Goal: Task Accomplishment & Management: Manage account settings

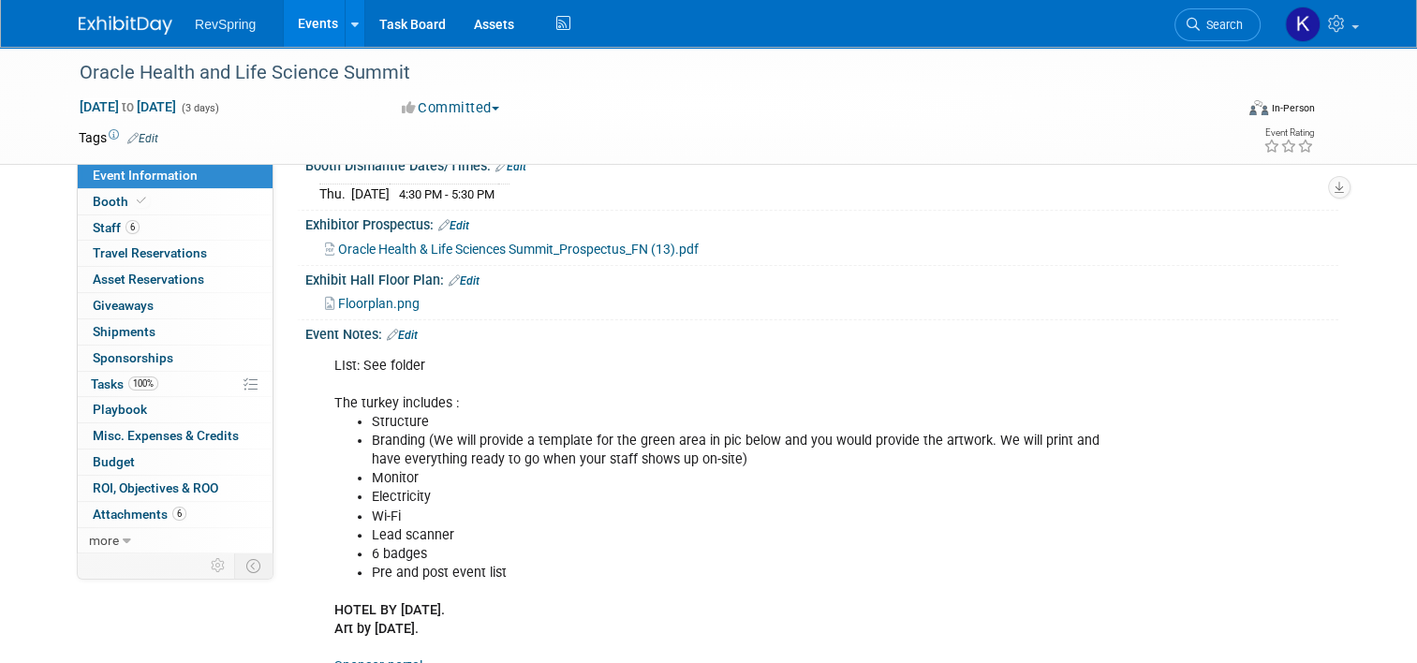
click at [296, 29] on link "Events" at bounding box center [318, 23] width 68 height 47
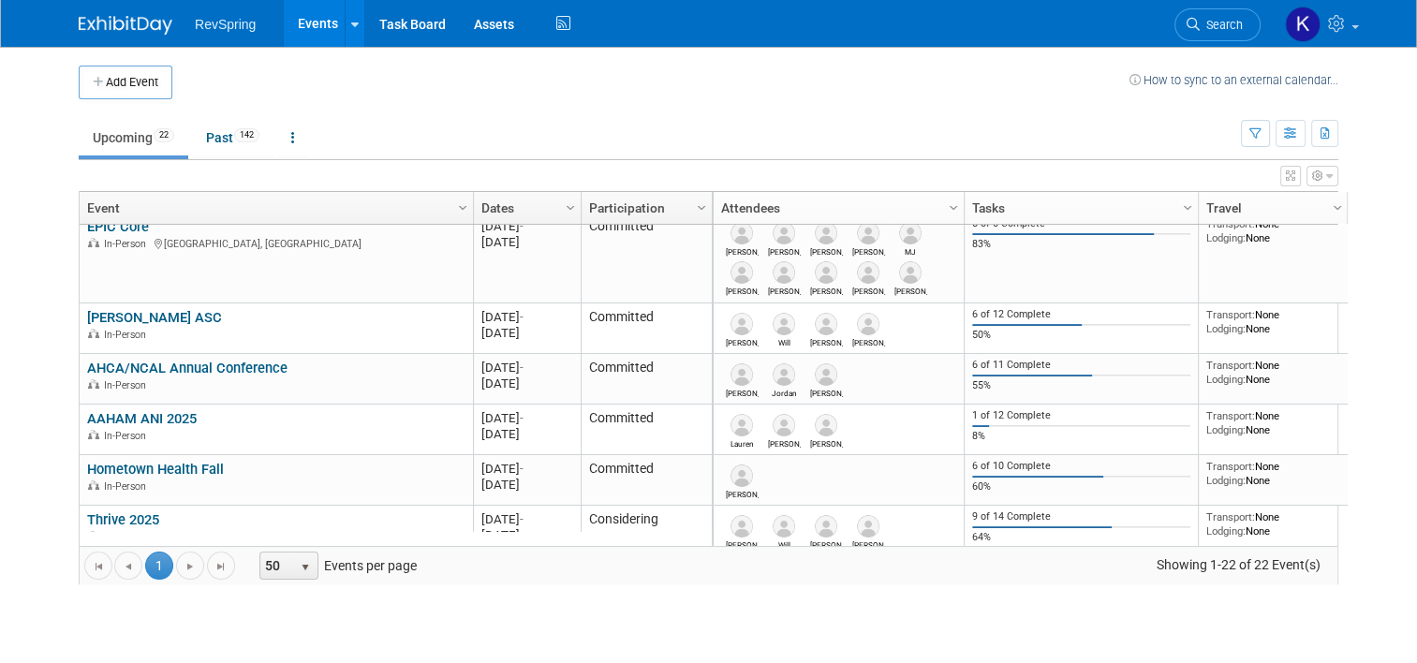
scroll to position [731, 0]
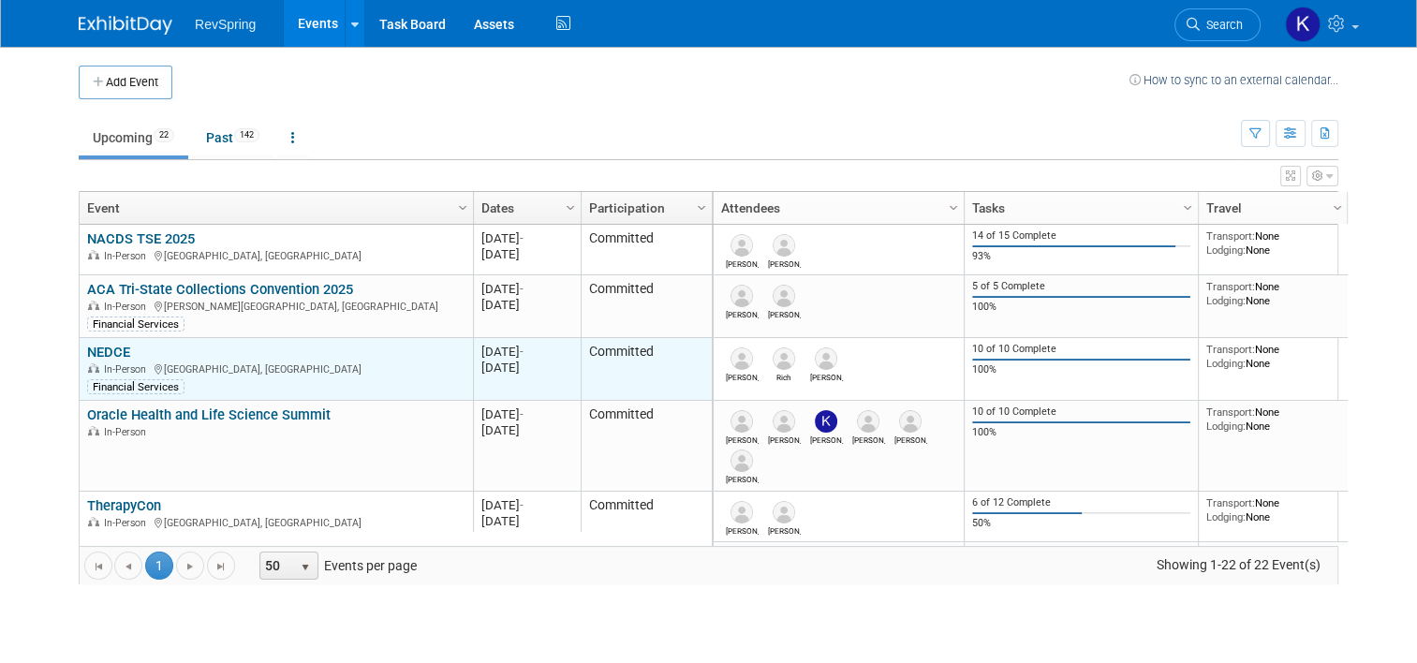
click at [105, 348] on link "NEDCE" at bounding box center [108, 352] width 43 height 17
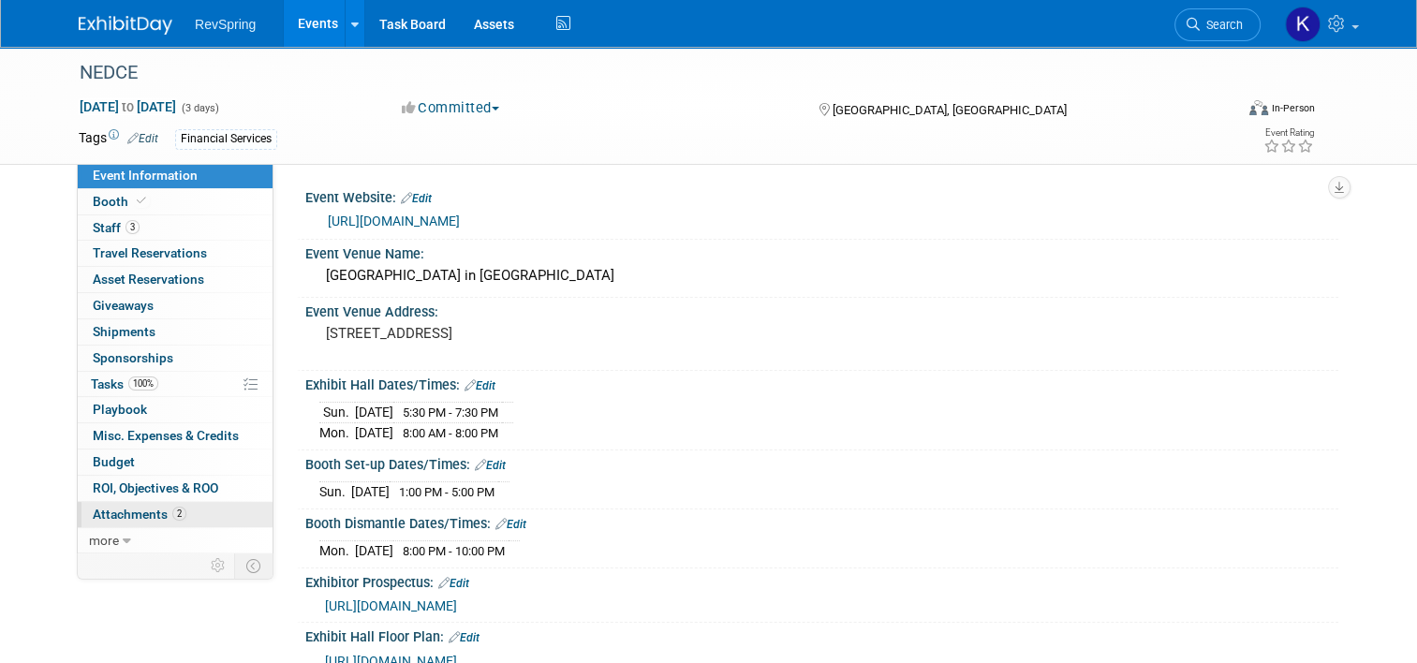
click at [181, 511] on link "2 Attachments 2" at bounding box center [175, 514] width 195 height 25
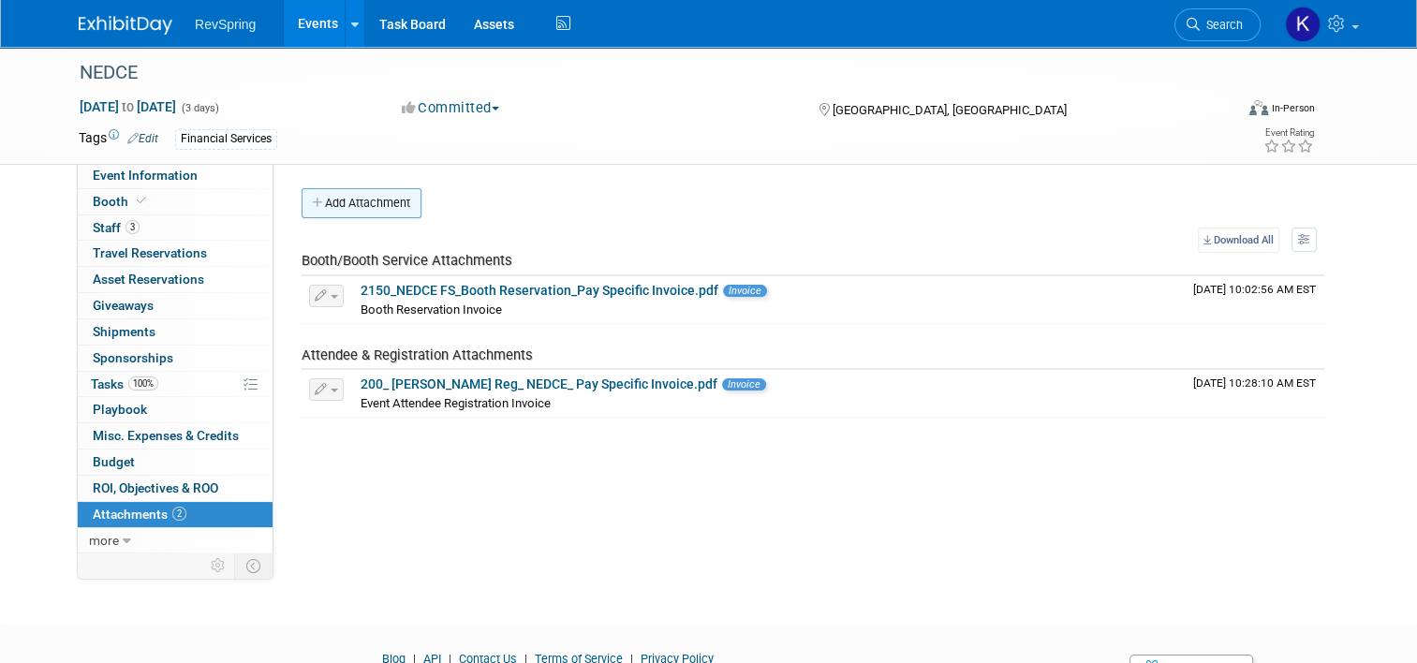
click at [360, 210] on button "Add Attachment" at bounding box center [362, 203] width 120 height 30
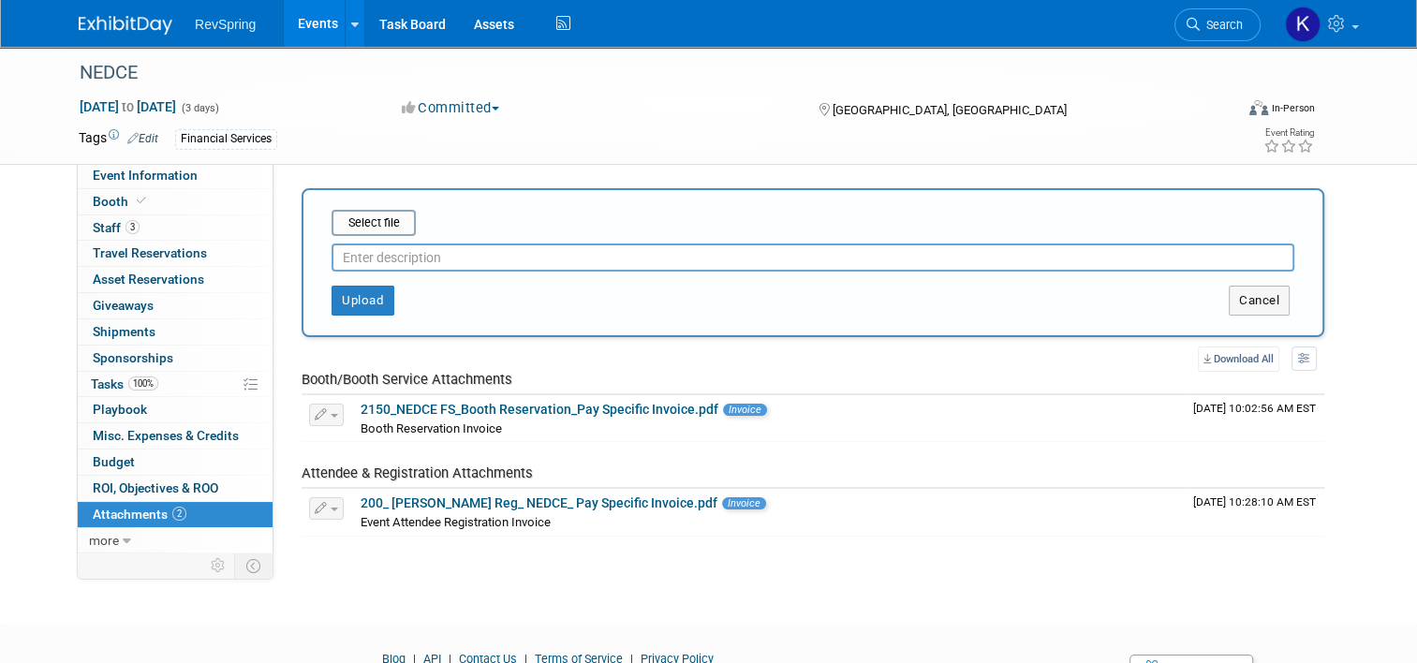
click at [389, 254] on input "text" at bounding box center [813, 258] width 963 height 28
type input "Attendee list"
click at [364, 225] on input "file" at bounding box center [302, 223] width 223 height 22
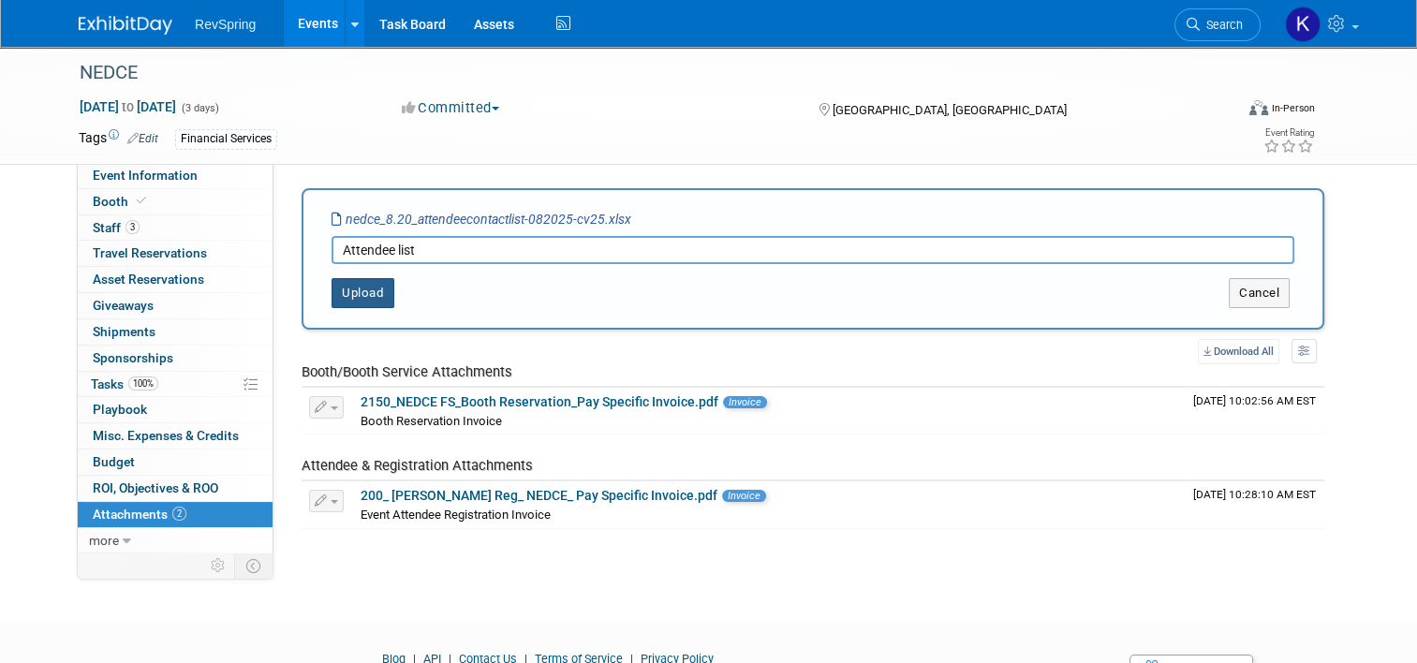
click at [361, 291] on button "Upload" at bounding box center [363, 293] width 63 height 30
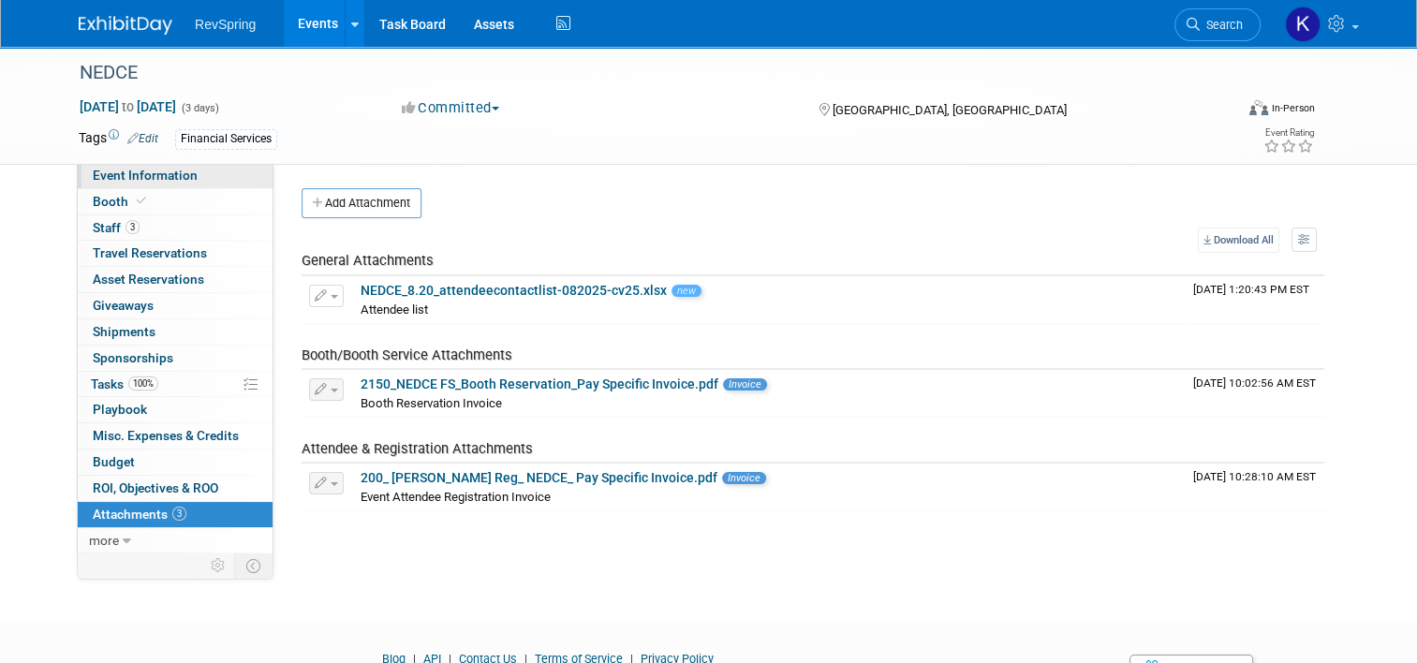
click at [169, 187] on link "Event Information" at bounding box center [175, 175] width 195 height 25
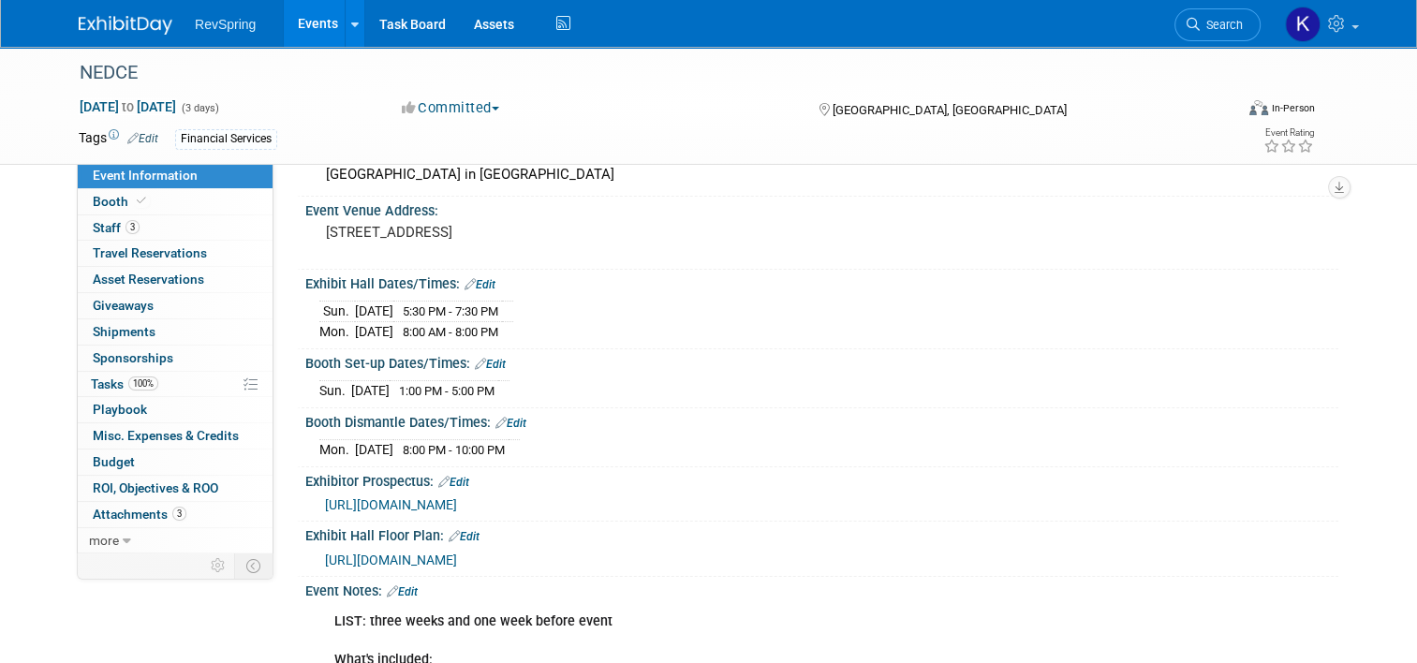
scroll to position [101, 0]
click at [645, 390] on div "Sun. Sep 7, 2025 1:00 PM - 5:00 PM" at bounding box center [821, 388] width 1005 height 25
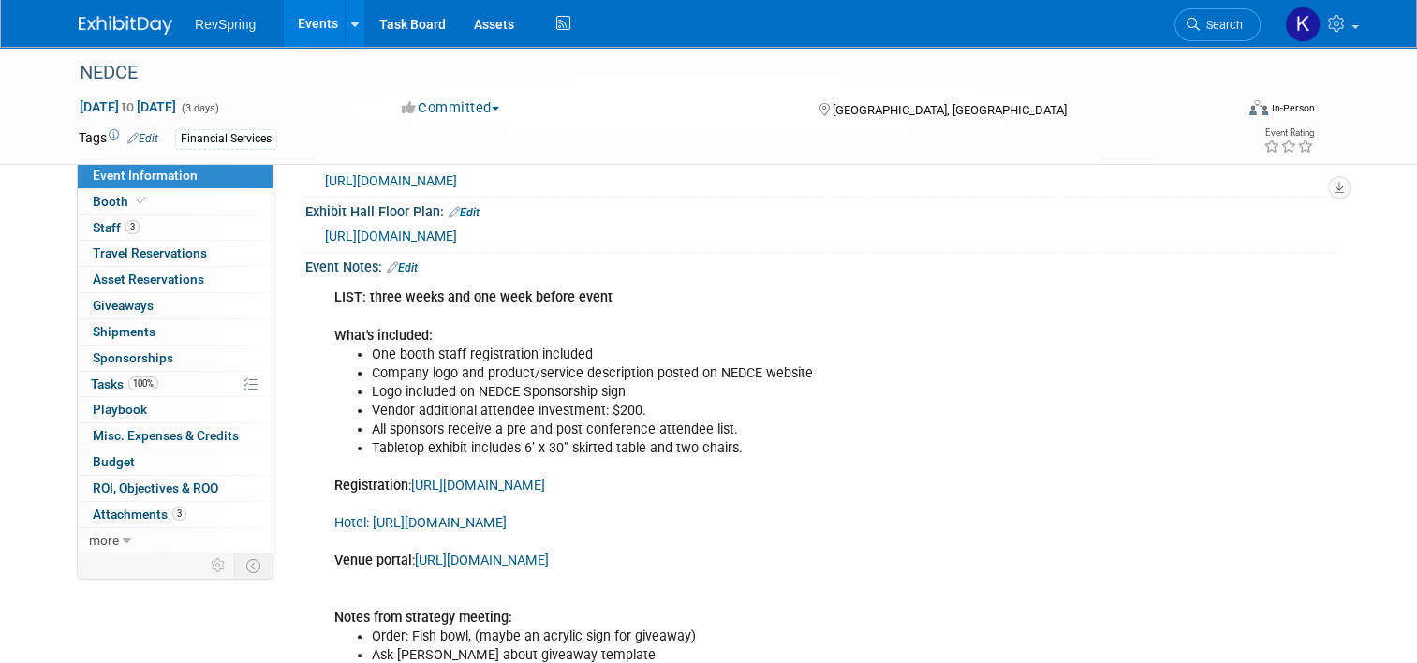
scroll to position [423, 0]
click at [457, 245] on span "https://revspringinc.sharepoint.com/sites/CorporateMarketing/Shared%20Documents…" at bounding box center [391, 237] width 132 height 15
click at [303, 26] on link "Events" at bounding box center [318, 23] width 68 height 47
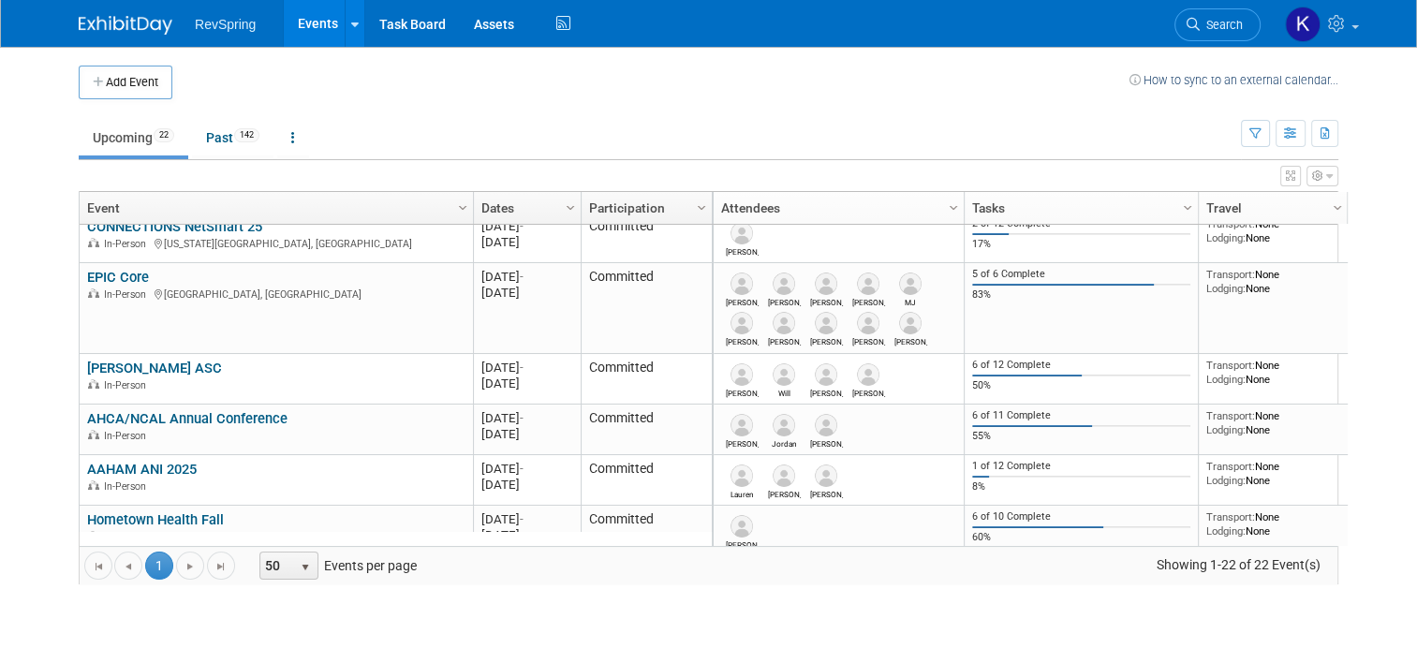
scroll to position [596, 0]
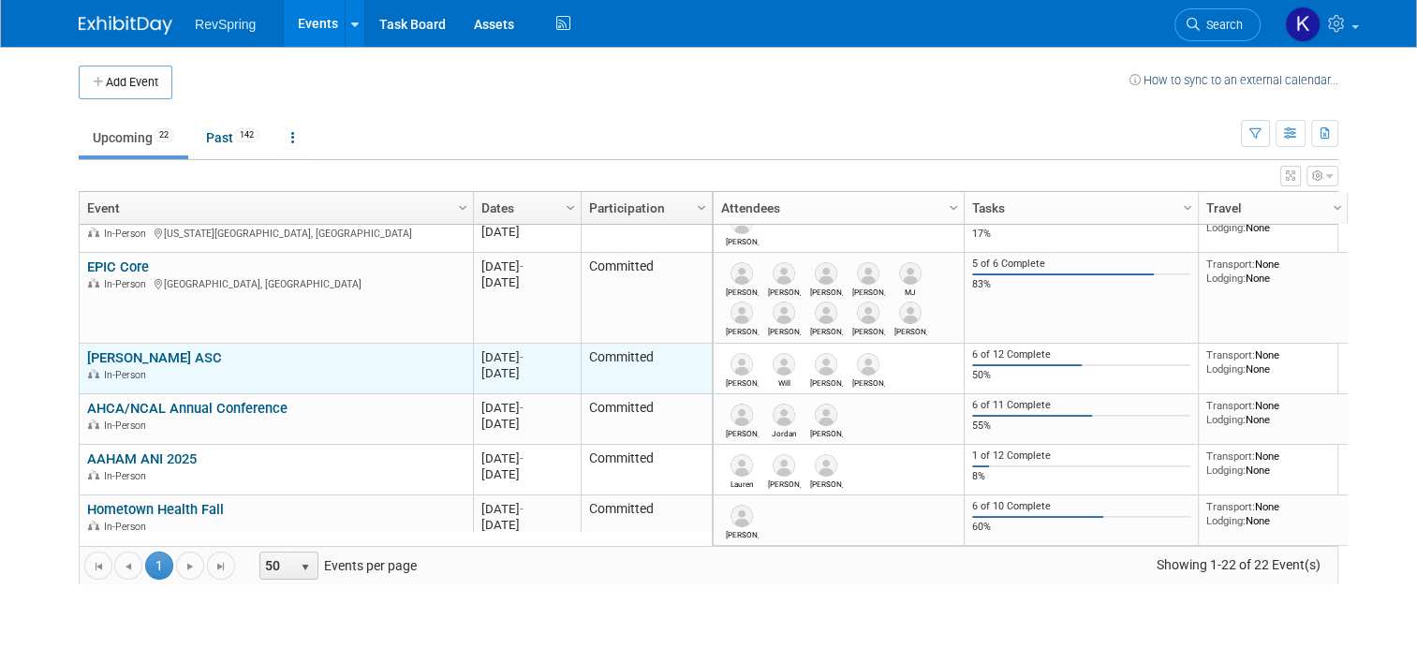
click at [136, 346] on td "Becker's ASC Becker's ASC In-Person" at bounding box center [276, 369] width 393 height 51
click at [133, 353] on link "[PERSON_NAME] ASC" at bounding box center [154, 357] width 135 height 17
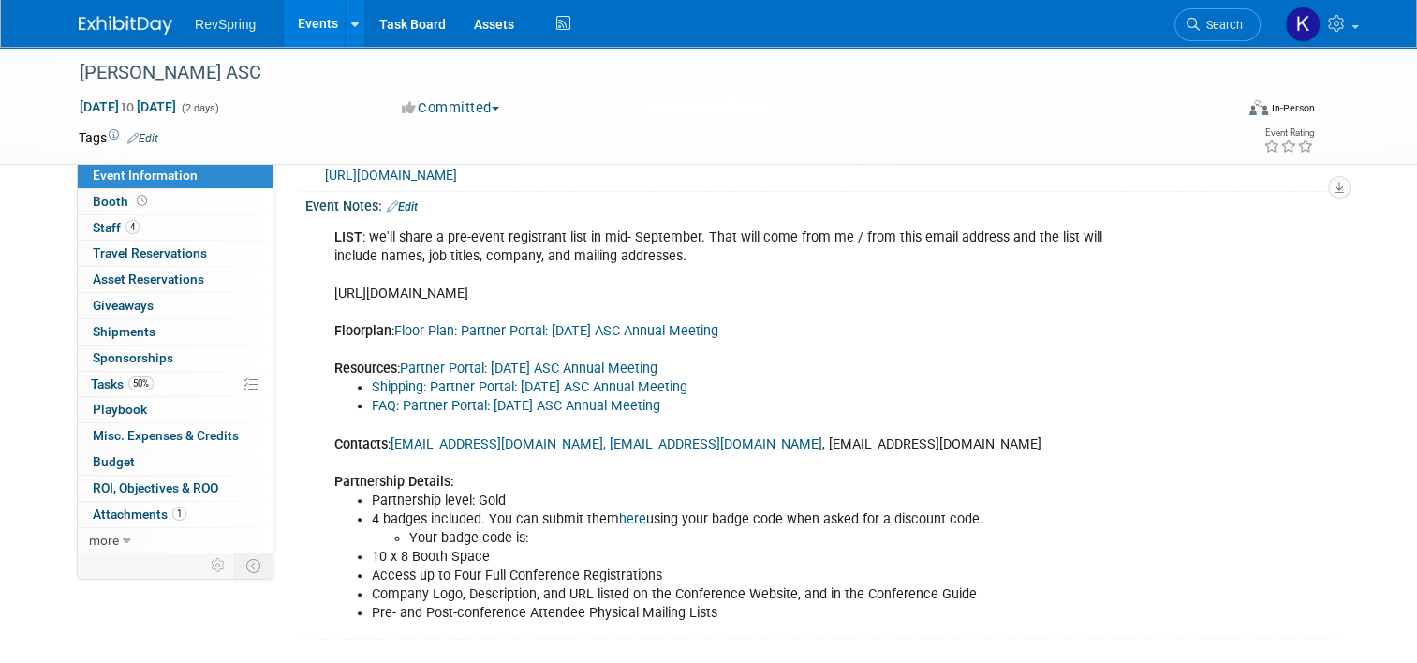
scroll to position [588, 0]
click at [408, 214] on link "Edit" at bounding box center [402, 206] width 31 height 13
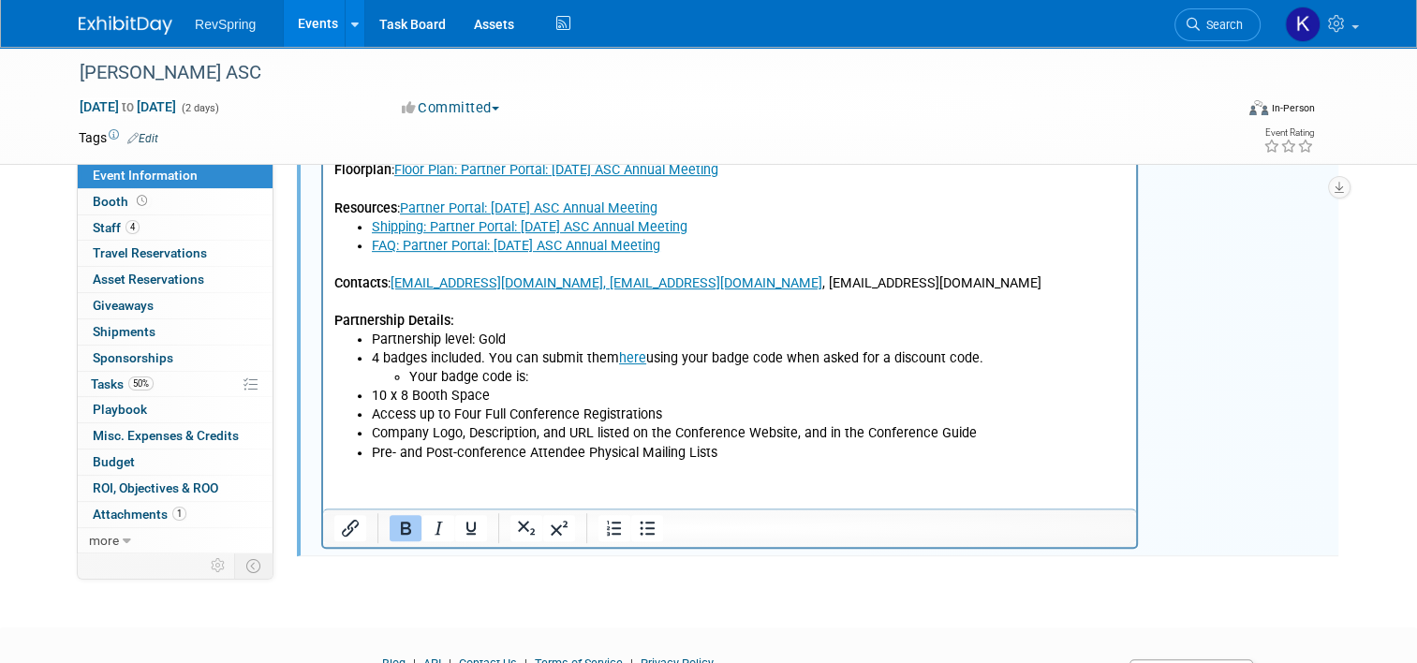
scroll to position [804, 0]
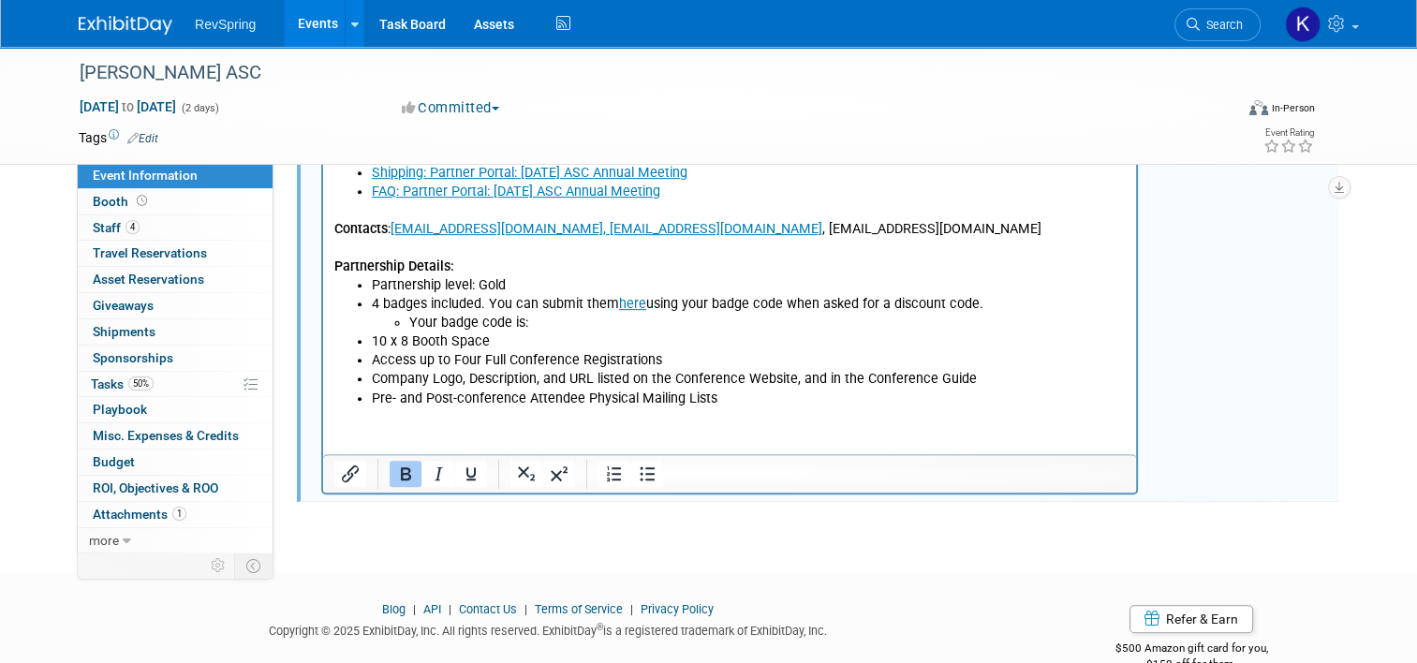
click at [1085, 227] on p "Contacts : [EMAIL_ADDRESS][DOMAIN_NAME], [EMAIL_ADDRESS][DOMAIN_NAME] , [EMAIL_…" at bounding box center [729, 237] width 791 height 75
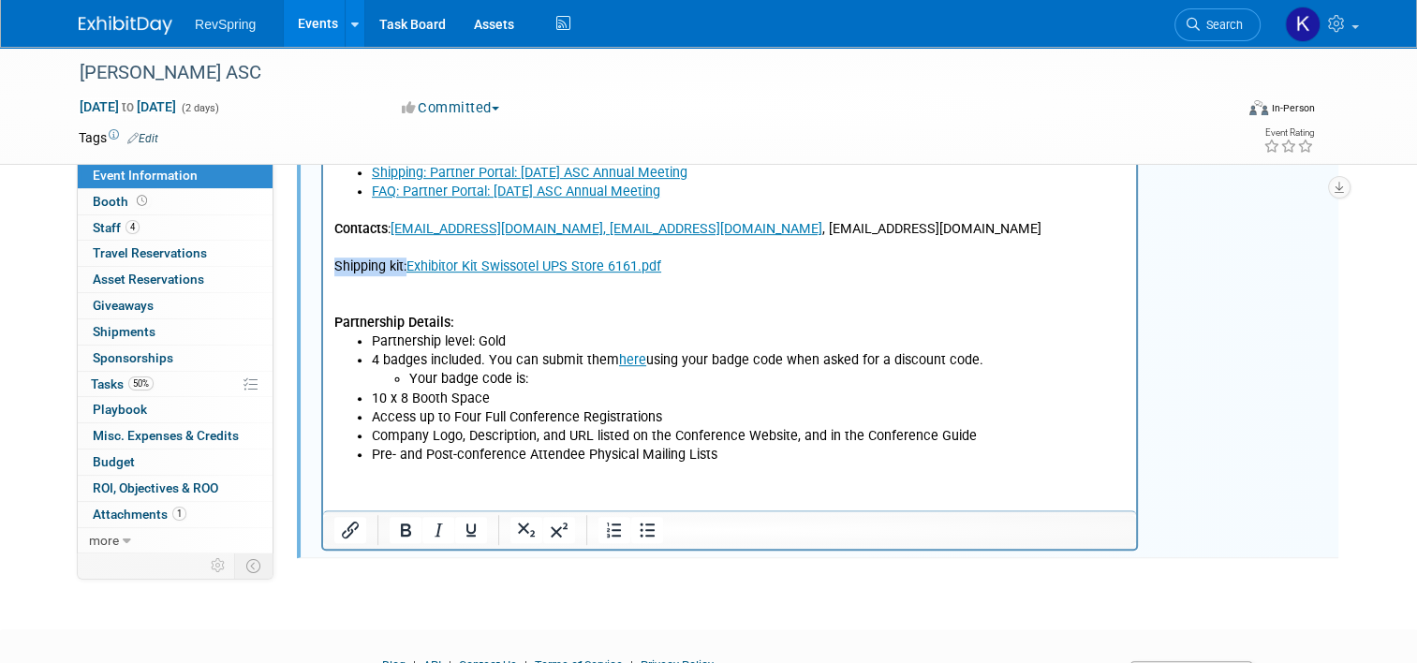
drag, startPoint x: 406, startPoint y: 269, endPoint x: 632, endPoint y: 319, distance: 232.2
click at [323, 267] on html "LIST : we'll share a pre-event registrant list in mid- September. That will com…" at bounding box center [729, 234] width 813 height 459
click at [321, 315] on div at bounding box center [729, 277] width 817 height 547
click at [370, 283] on p "Partnership Details:" at bounding box center [729, 303] width 791 height 56
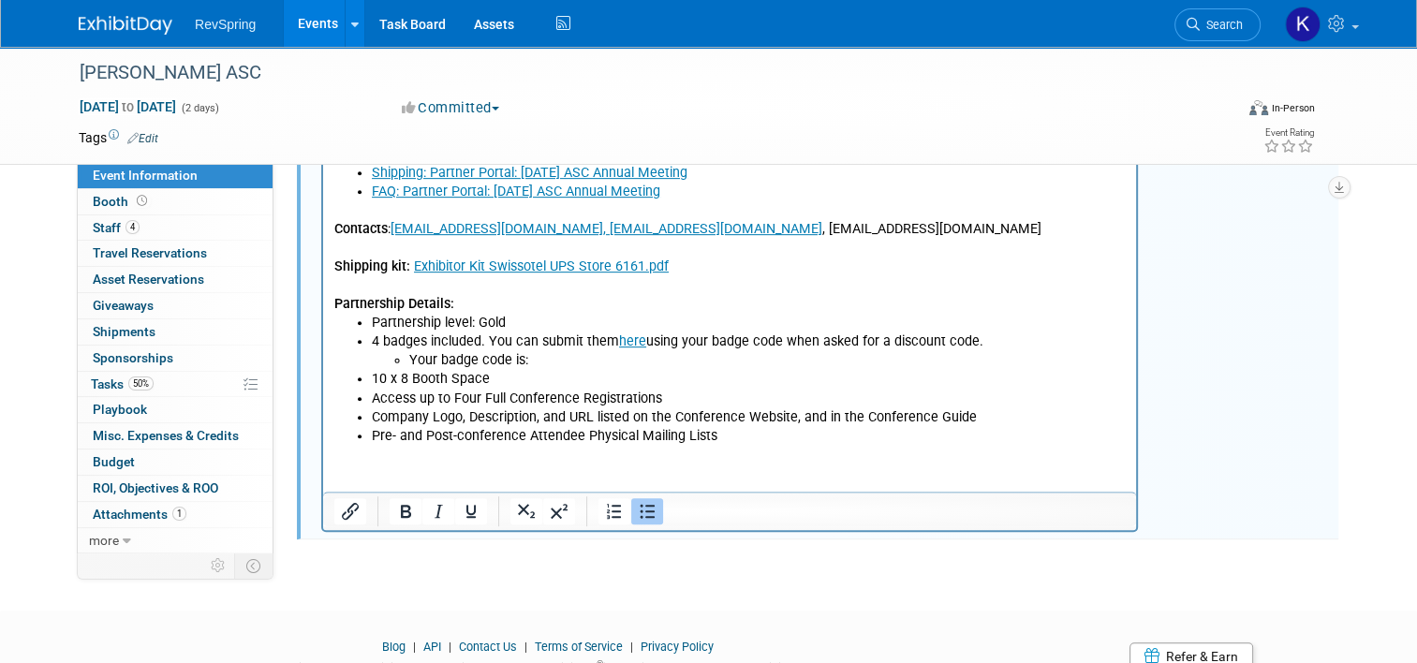
click at [626, 389] on li "Access up to Four Full Conference Registrations" at bounding box center [749, 398] width 754 height 19
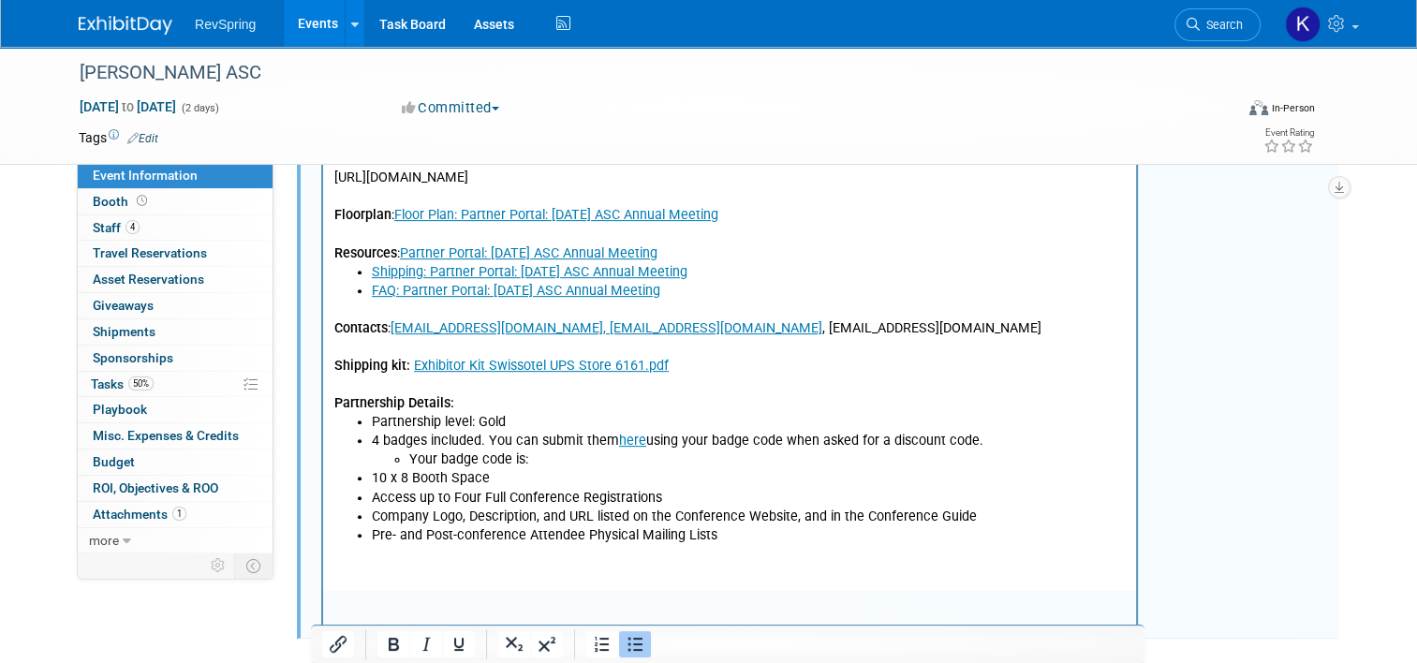
scroll to position [622, 0]
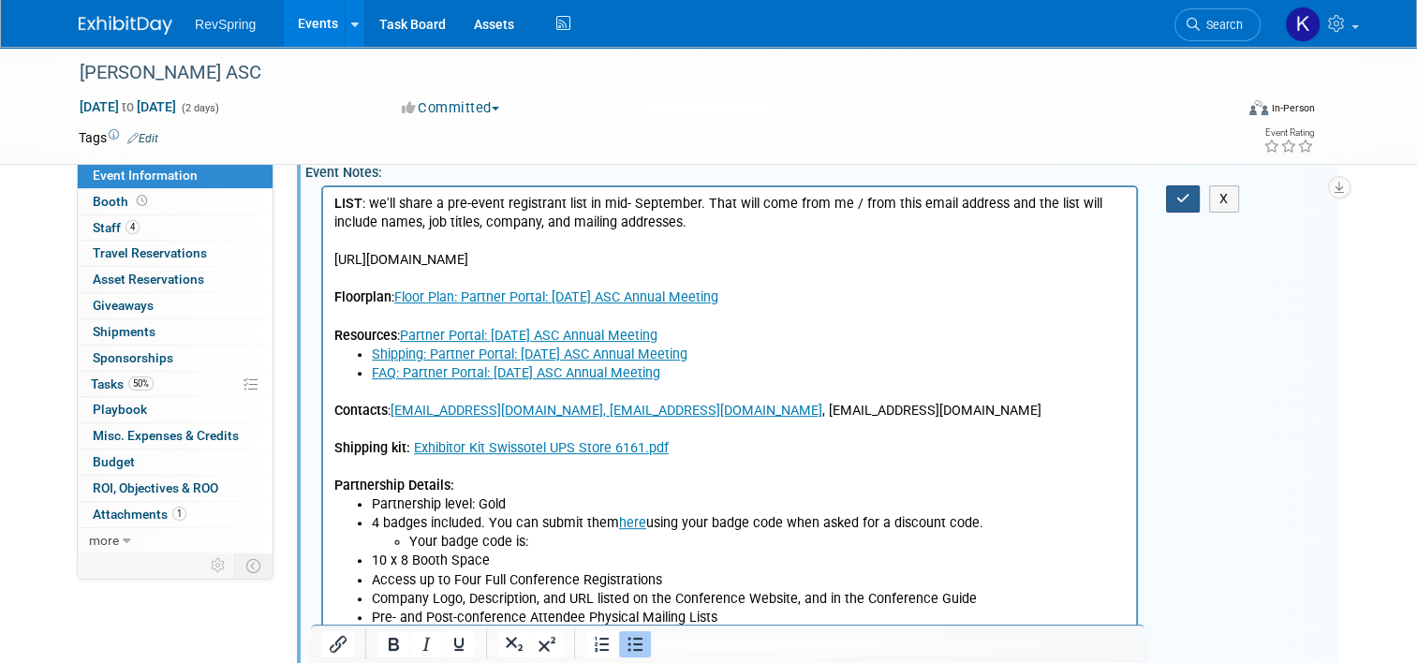
click at [1187, 205] on icon "button" at bounding box center [1183, 198] width 14 height 13
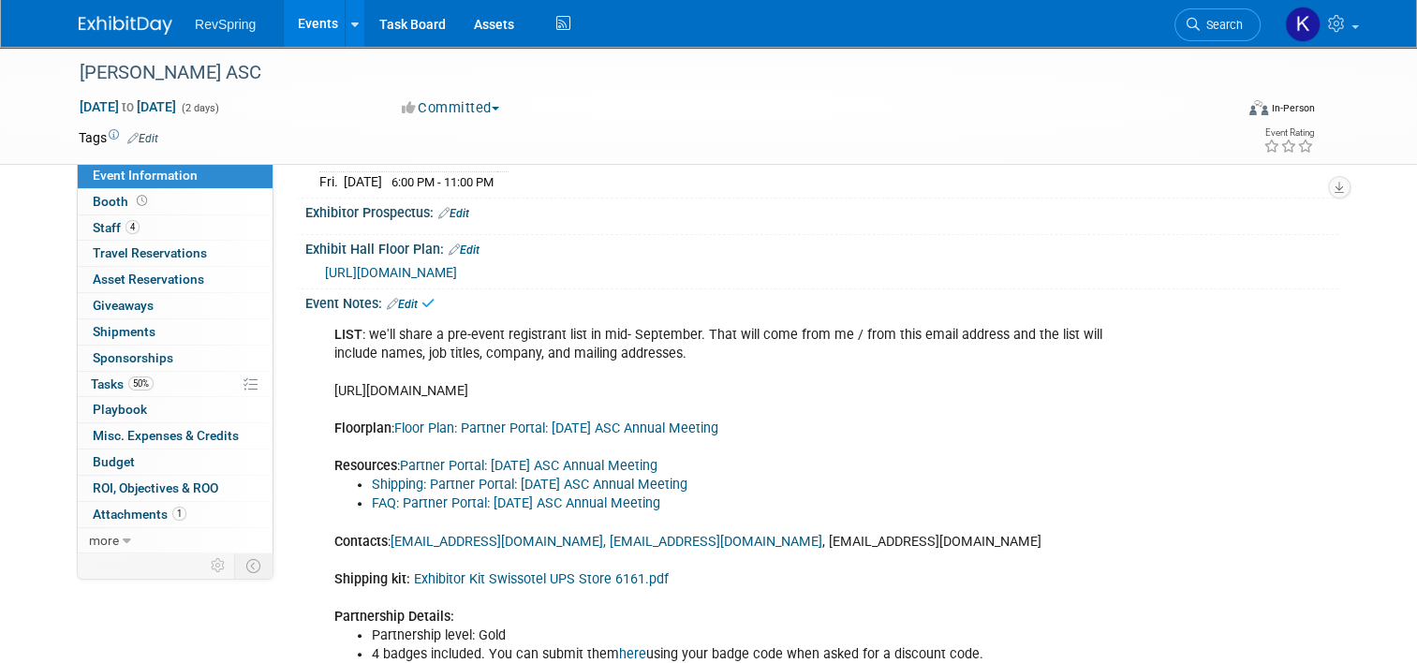
scroll to position [491, 0]
click at [567, 493] on link "Shipping: Partner Portal: [DATE] ASC Annual Meeting" at bounding box center [530, 485] width 316 height 16
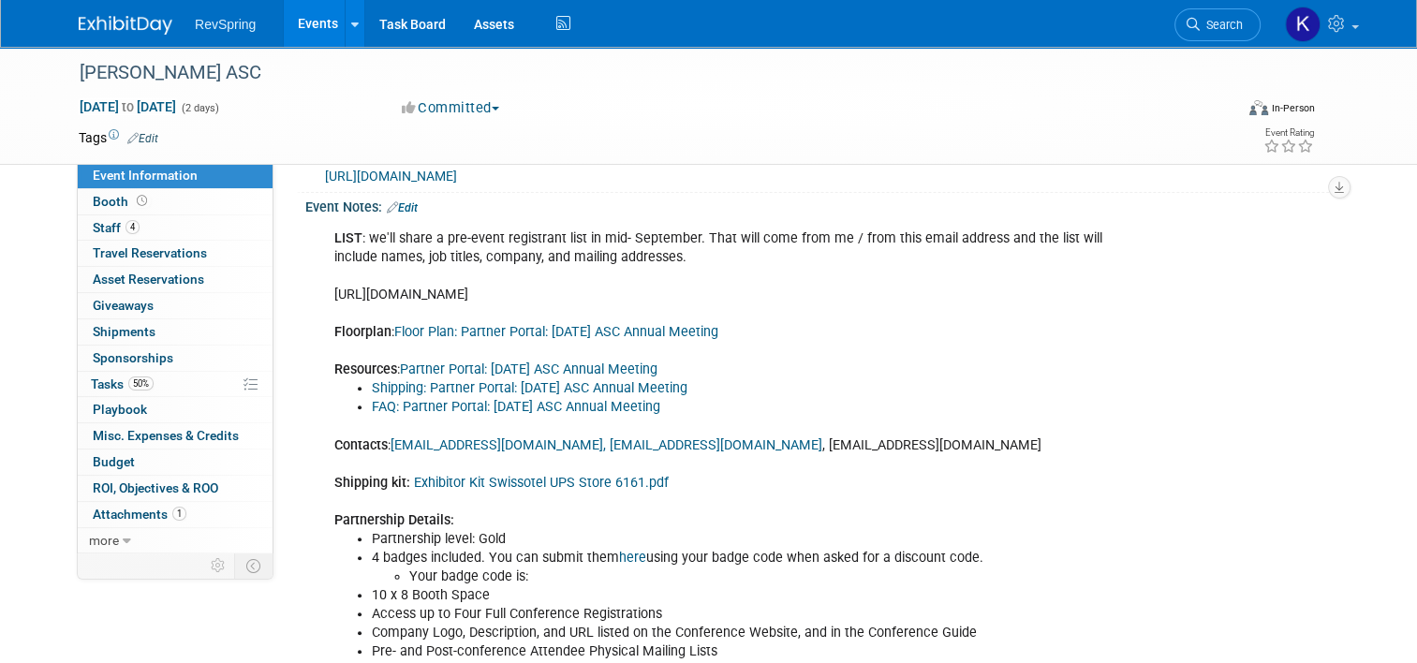
click at [405, 225] on div "LIST : we'll share a pre-event registrant list in mid- September. That will com…" at bounding box center [820, 219] width 1010 height 9
click at [402, 214] on link "Edit" at bounding box center [402, 207] width 31 height 13
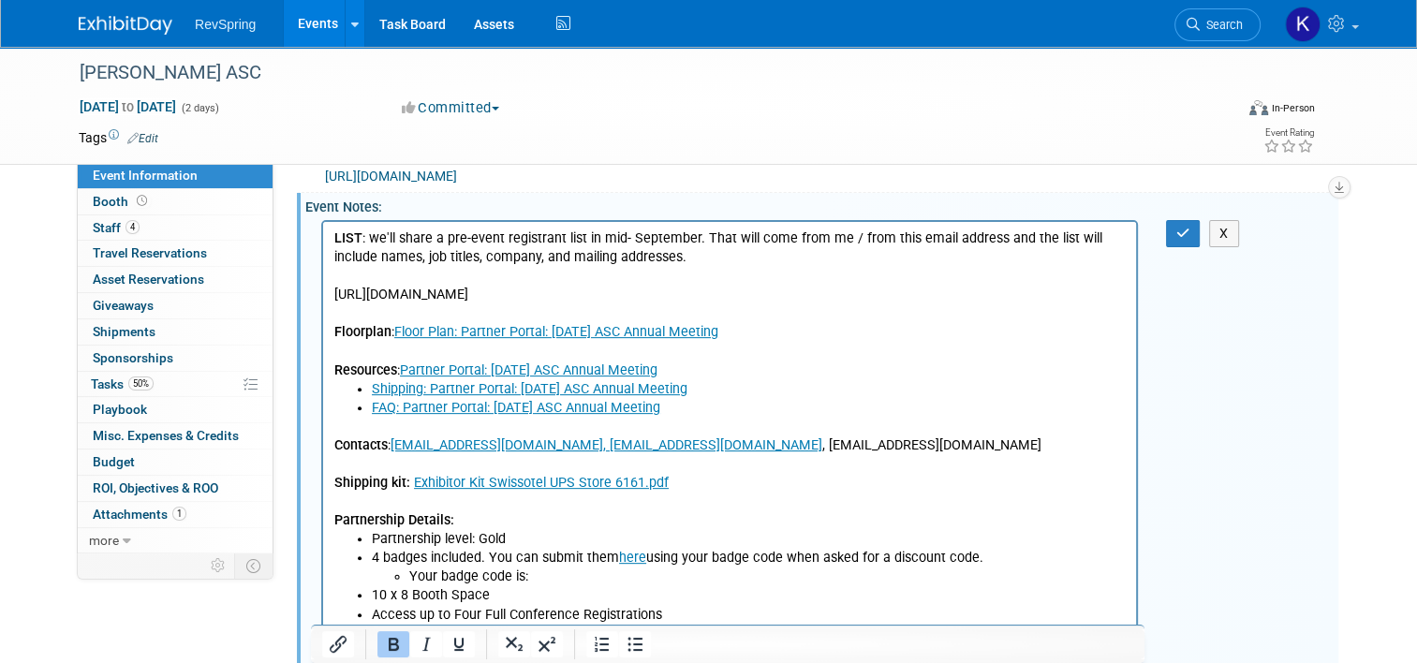
scroll to position [0, 0]
drag, startPoint x: 687, startPoint y: 484, endPoint x: 325, endPoint y: 484, distance: 362.5
click at [325, 484] on html "LIST : we'll share a pre-event registrant list in mid- September. That will com…" at bounding box center [729, 441] width 813 height 440
copy p "Shipping kit: Exhibitor Kit Swissotel UPS Store 6161.pdf﻿"
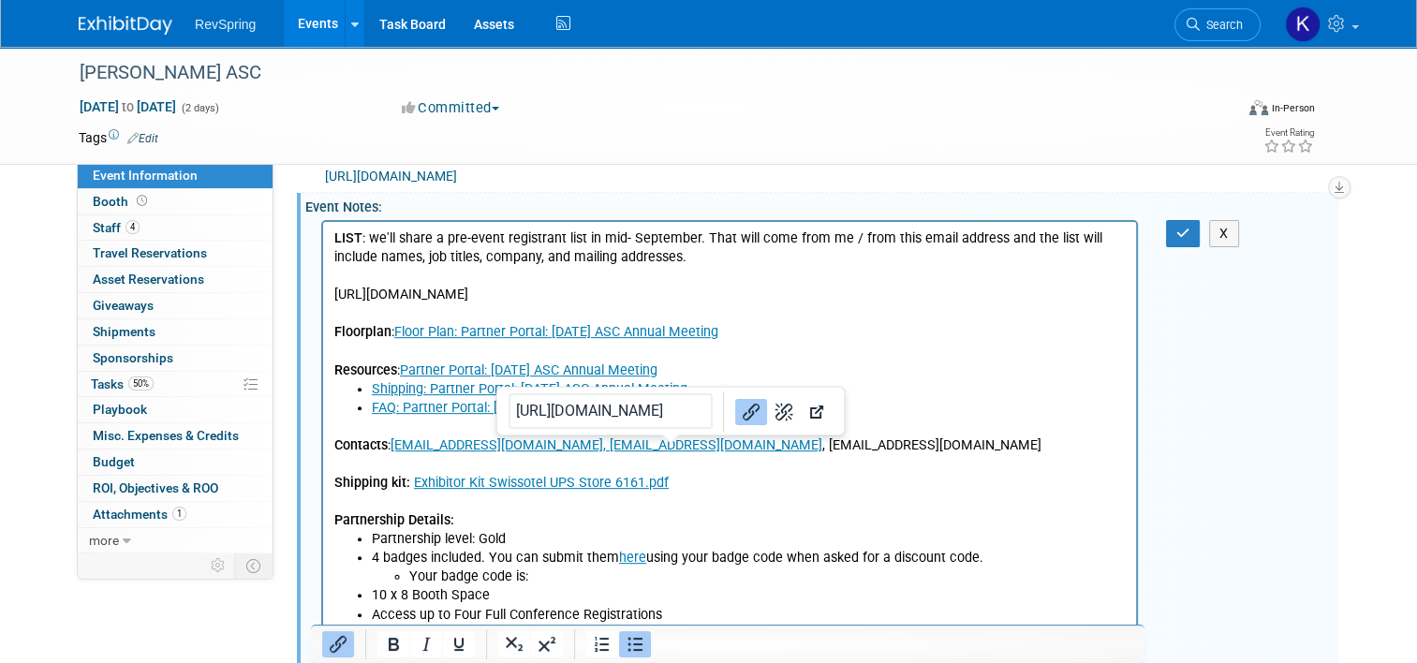
click at [692, 409] on li "FAQ: Partner Portal: 2025 Oct ASC Annual Meeting" at bounding box center [749, 407] width 754 height 19
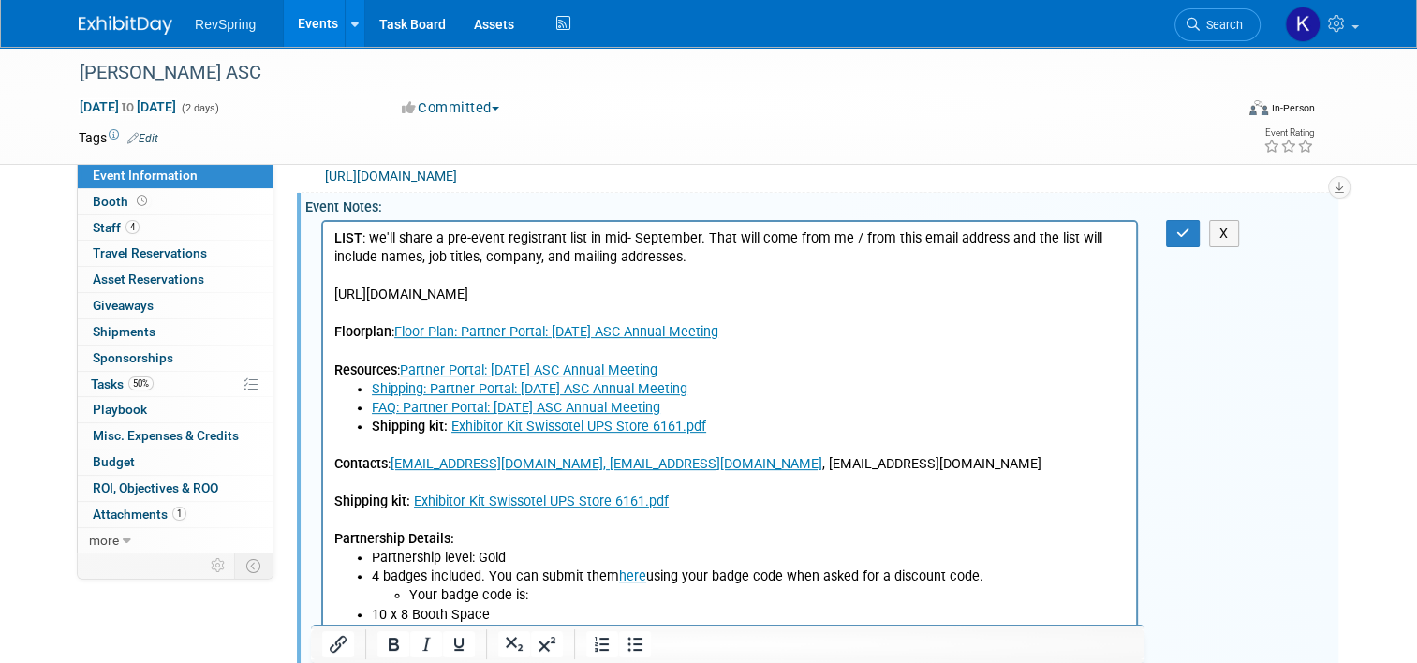
drag, startPoint x: 703, startPoint y: 495, endPoint x: 581, endPoint y: 746, distance: 278.6
click at [323, 477] on html "LIST : we'll share a pre-event registrant list in mid- September. That will com…" at bounding box center [729, 450] width 813 height 459
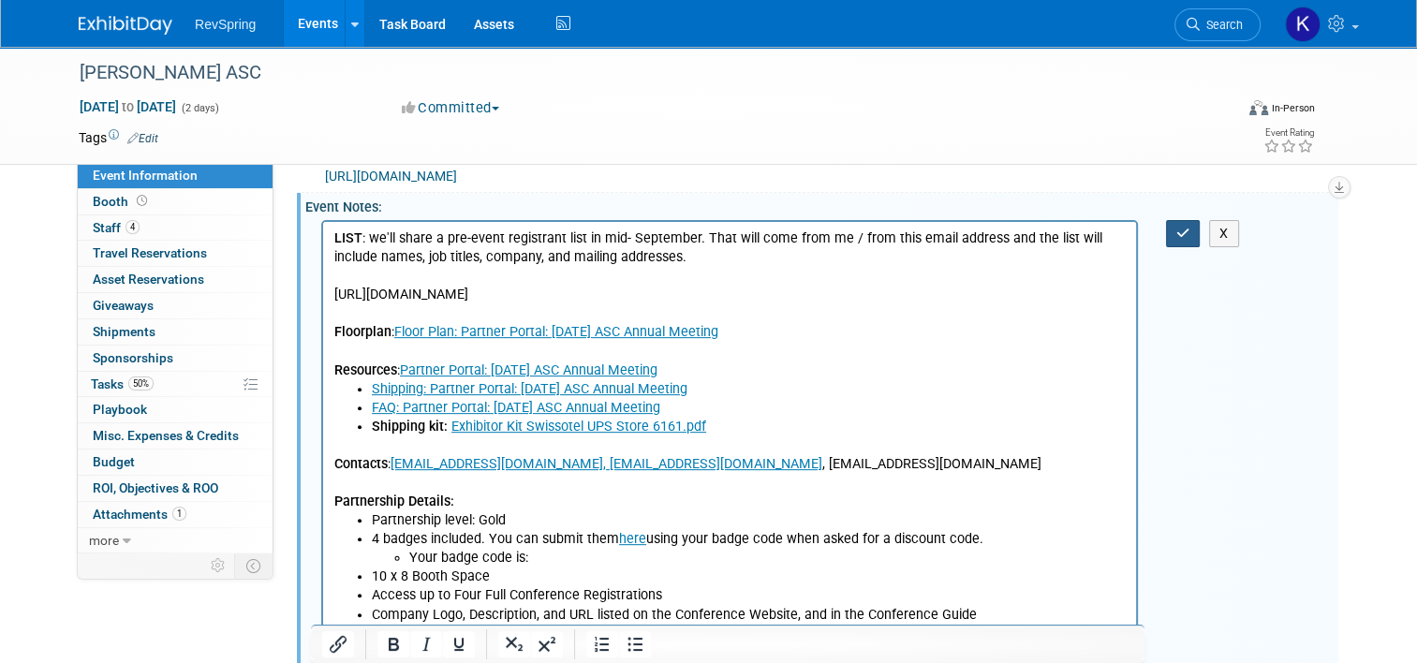
click at [1196, 247] on button "button" at bounding box center [1183, 233] width 35 height 27
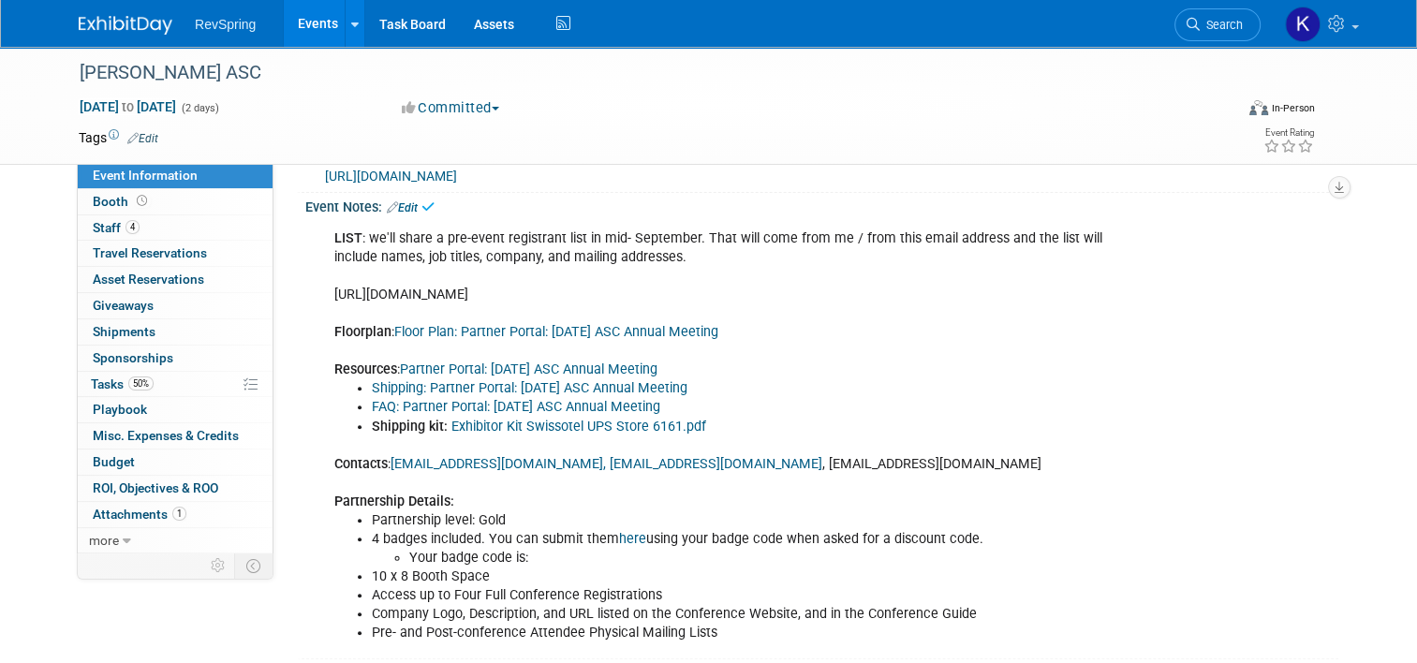
click at [441, 415] on link "FAQ: Partner Portal: 2025 Oct ASC Annual Meeting" at bounding box center [516, 407] width 288 height 16
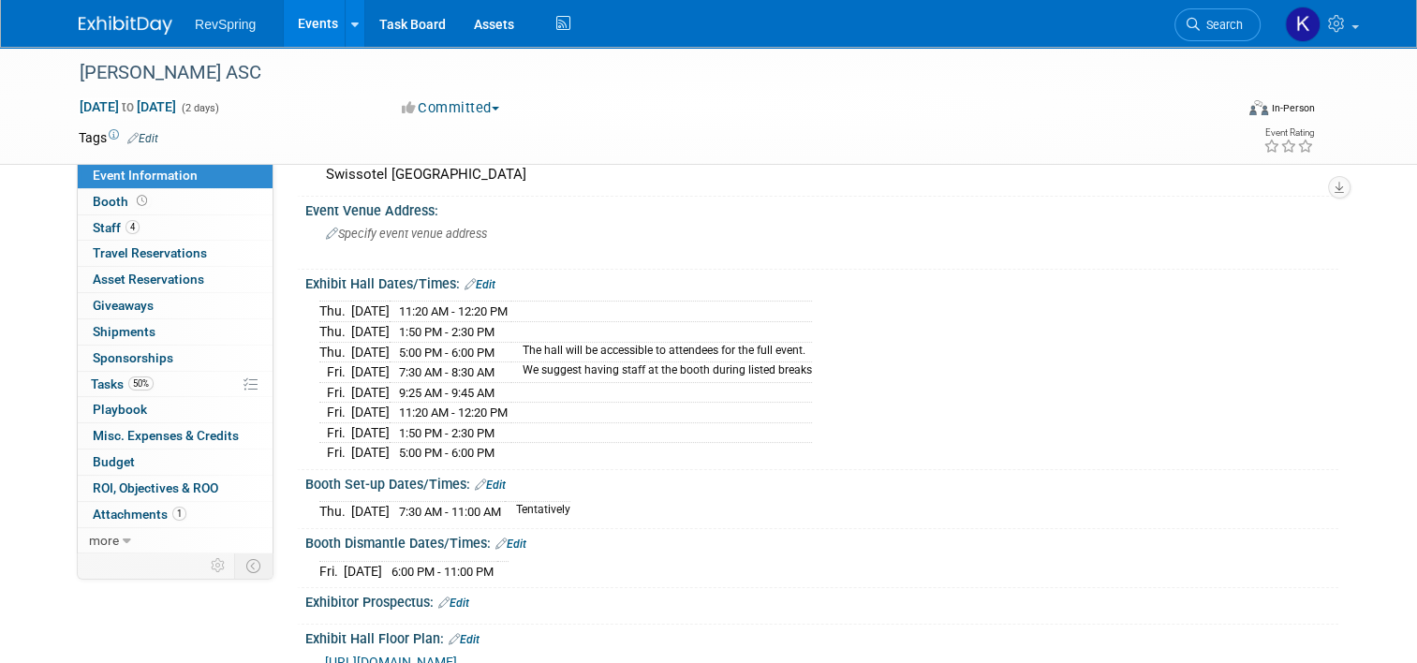
scroll to position [116, 0]
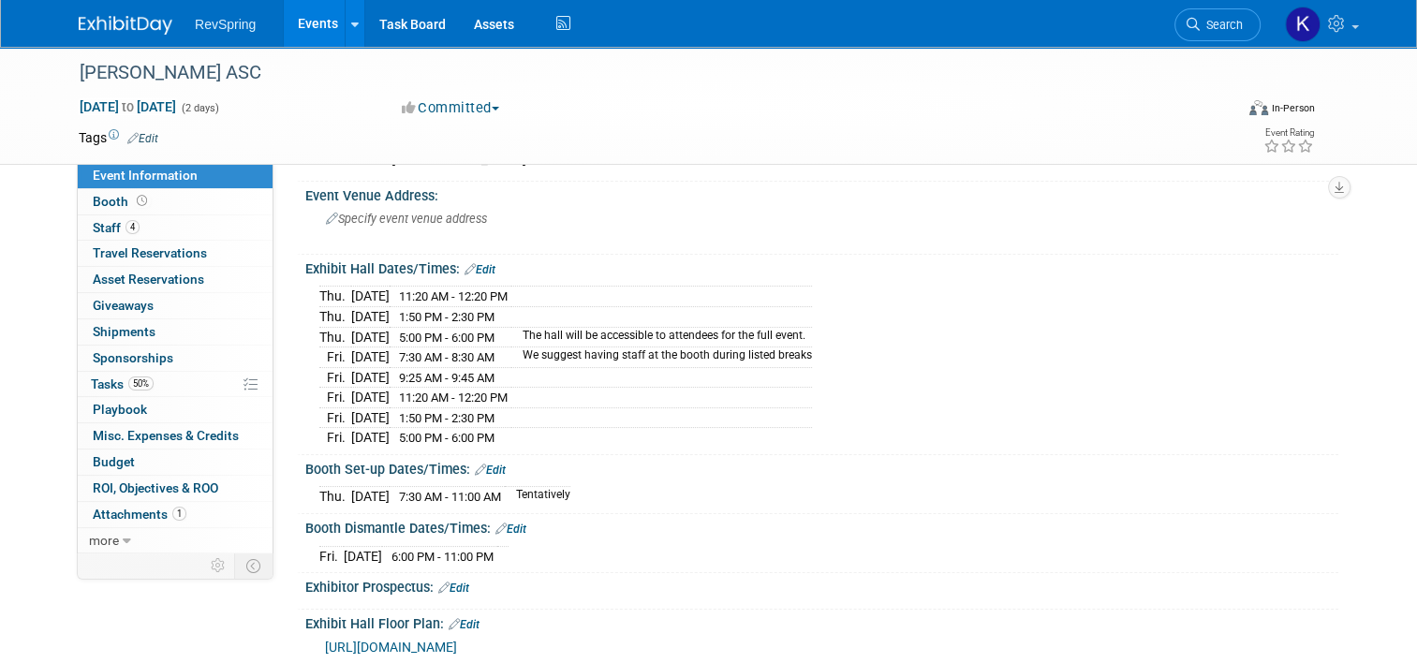
click at [303, 21] on link "Events" at bounding box center [318, 23] width 68 height 47
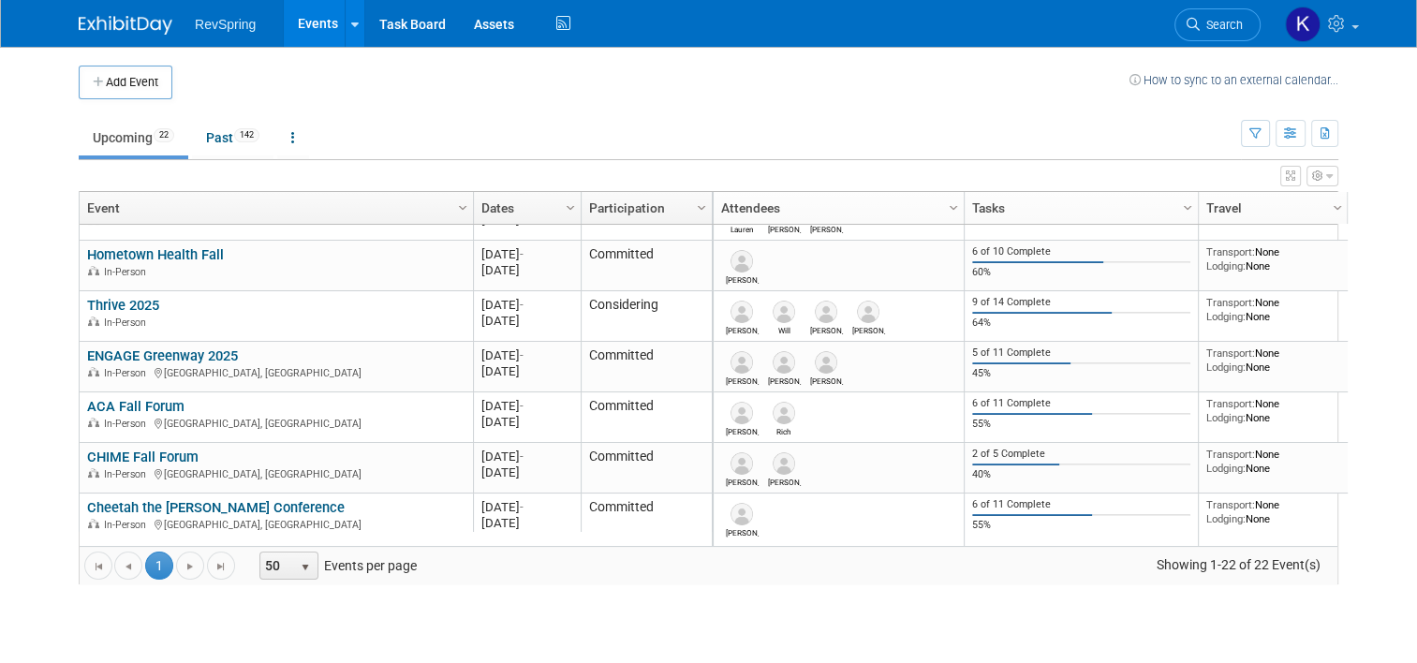
scroll to position [913, 0]
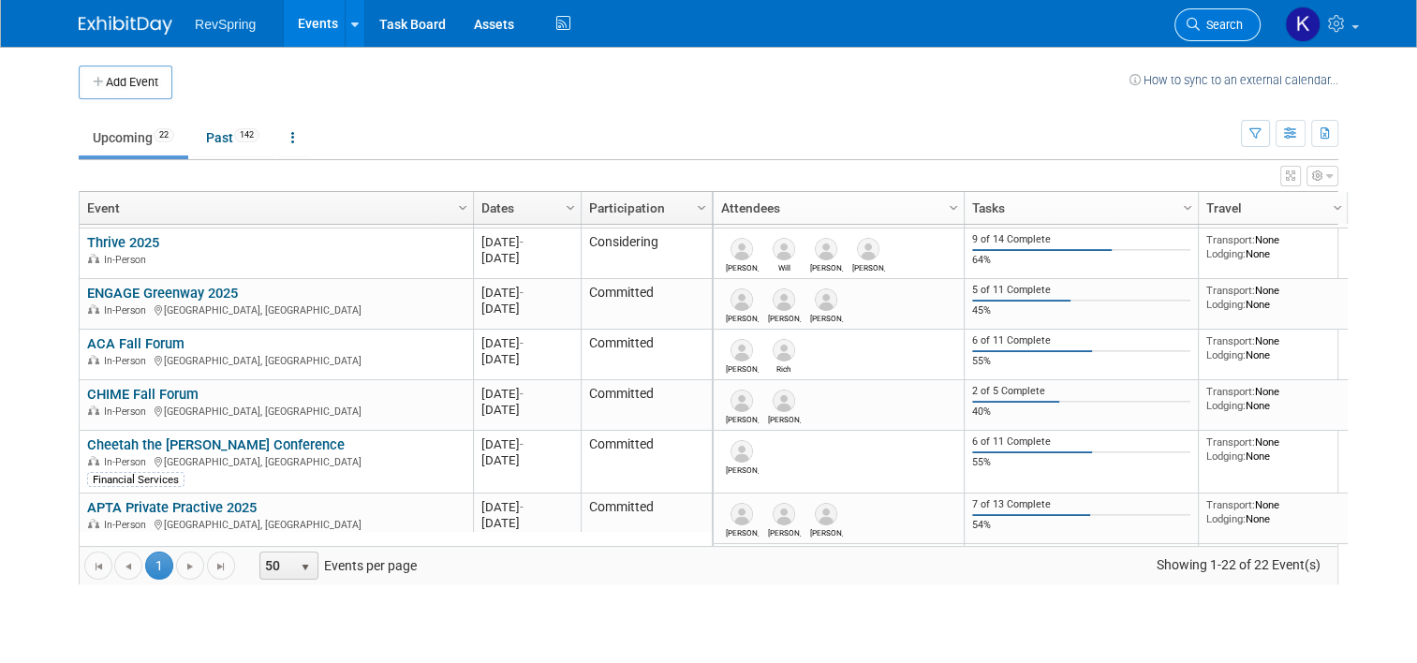
click at [1215, 24] on span "Search" at bounding box center [1221, 25] width 43 height 14
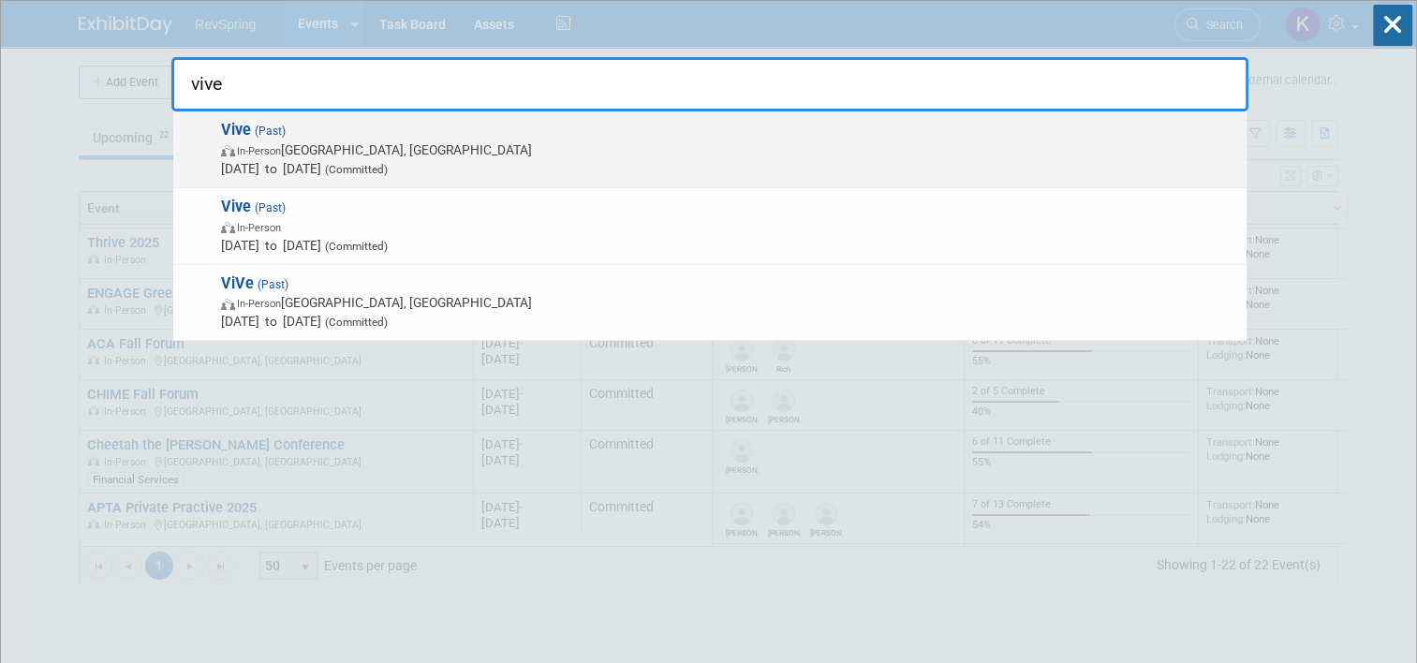
type input "vive"
click at [651, 154] on span "In-Person Nashville, TN" at bounding box center [729, 149] width 1016 height 19
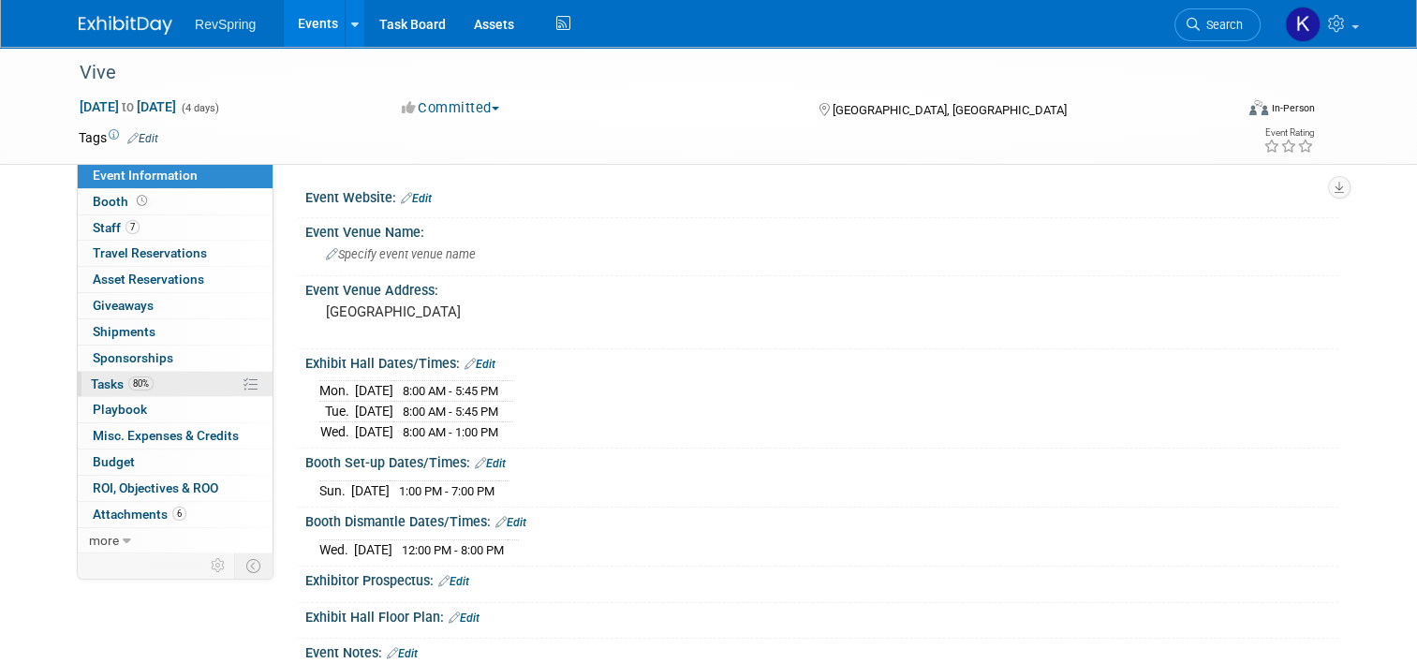
click at [171, 389] on link "80% Tasks 80%" at bounding box center [175, 384] width 195 height 25
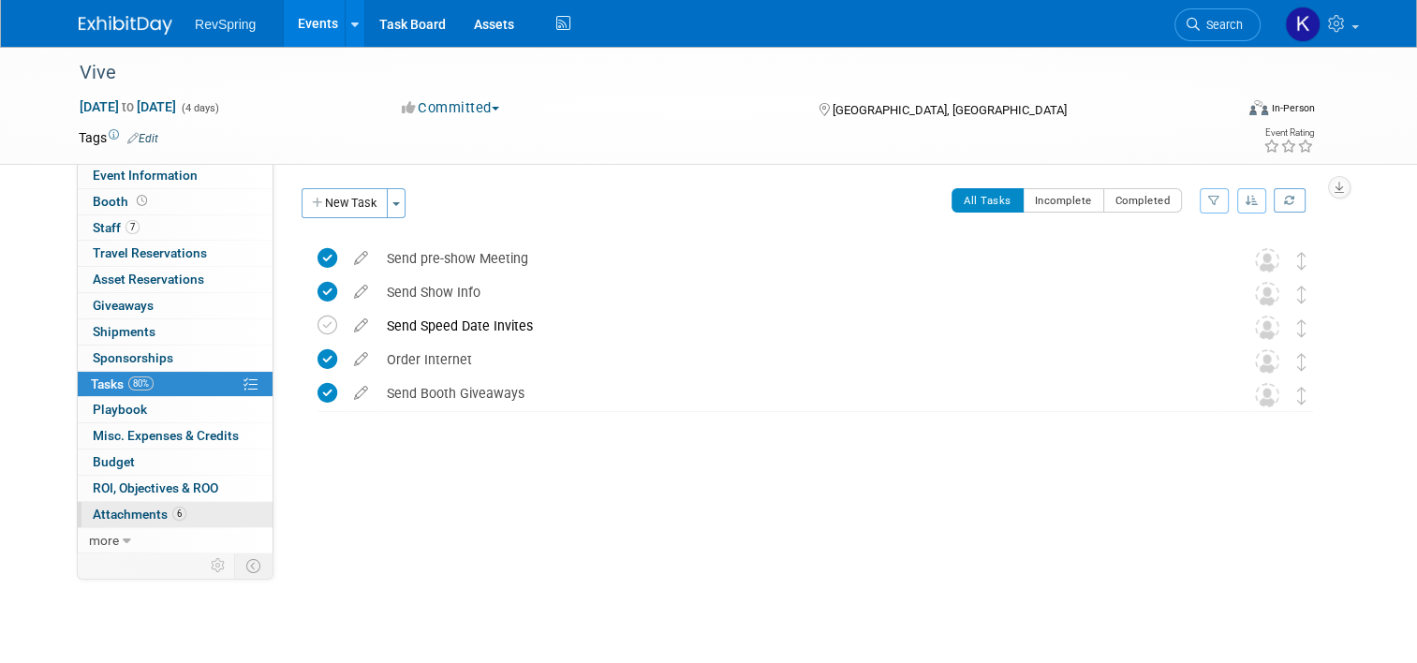
click at [223, 512] on link "6 Attachments 6" at bounding box center [175, 514] width 195 height 25
